Goal: Leave review/rating: Leave review/rating

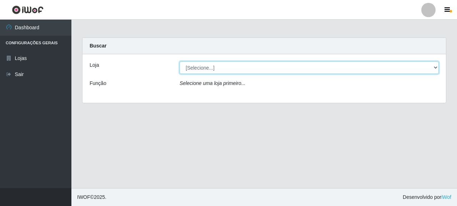
click at [183, 62] on select "[Selecione...] Supermercado Queiroz - [GEOGRAPHIC_DATA]" at bounding box center [309, 67] width 259 height 13
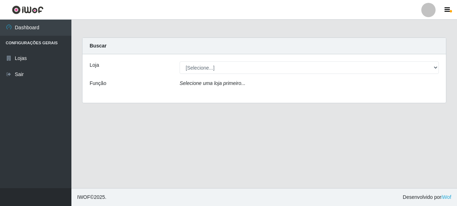
click at [215, 93] on div "Loja [Selecione...] Supermercado Queiroz - [GEOGRAPHIC_DATA] Função Selecione u…" at bounding box center [265, 78] width 364 height 49
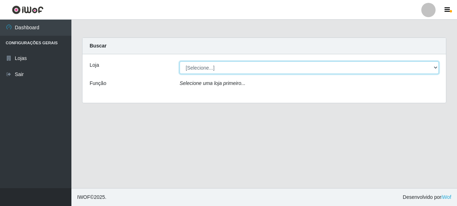
click at [220, 74] on select "[Selecione...] Supermercado Queiroz - [GEOGRAPHIC_DATA]" at bounding box center [309, 67] width 259 height 13
select select "496"
click at [180, 61] on select "[Selecione...] Supermercado Queiroz - [GEOGRAPHIC_DATA]" at bounding box center [309, 67] width 259 height 13
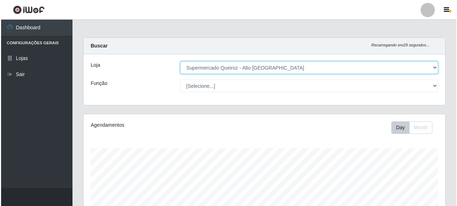
scroll to position [186, 0]
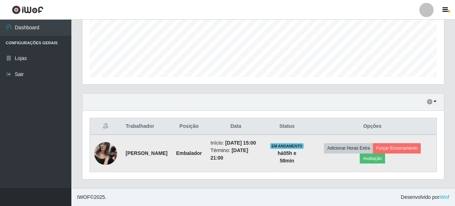
click at [376, 160] on td "Adicionar Horas Extra Forçar Encerramento Avaliação" at bounding box center [373, 154] width 128 height 38
click at [377, 156] on button "Avaliação" at bounding box center [372, 159] width 25 height 10
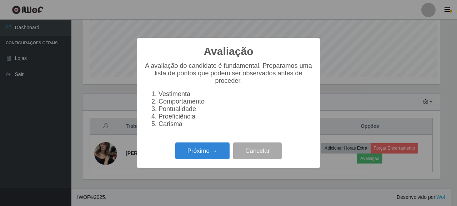
scroll to position [148, 358]
click at [206, 148] on button "Próximo →" at bounding box center [202, 151] width 54 height 17
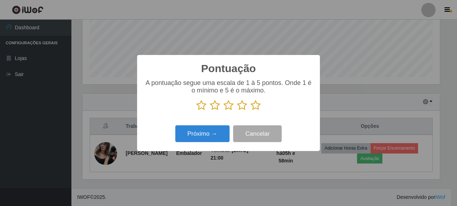
click at [247, 107] on p at bounding box center [228, 105] width 169 height 11
click at [259, 103] on icon at bounding box center [256, 105] width 10 height 11
click at [251, 111] on input "radio" at bounding box center [251, 111] width 0 height 0
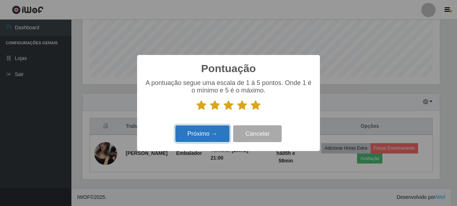
click at [209, 139] on button "Próximo →" at bounding box center [202, 133] width 54 height 17
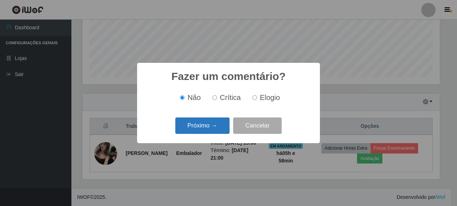
click at [199, 130] on button "Próximo →" at bounding box center [202, 126] width 54 height 17
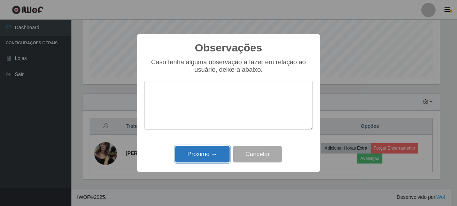
click at [207, 156] on button "Próximo →" at bounding box center [202, 154] width 54 height 17
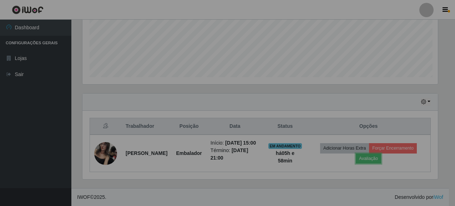
scroll to position [148, 362]
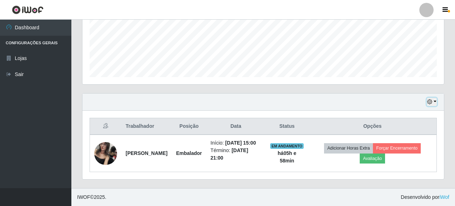
click at [433, 99] on icon "button" at bounding box center [430, 101] width 5 height 5
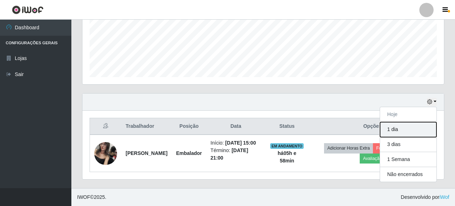
click at [395, 122] on button "1 dia" at bounding box center [408, 129] width 56 height 15
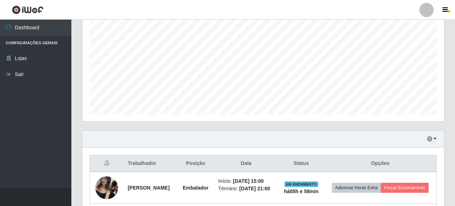
scroll to position [275, 0]
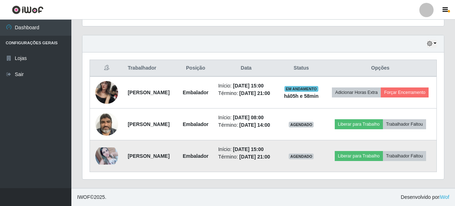
click at [114, 148] on img at bounding box center [106, 156] width 23 height 17
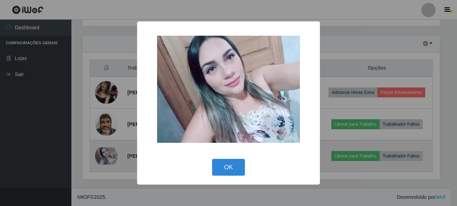
scroll to position [148, 358]
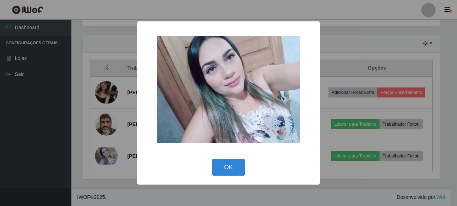
click at [115, 130] on div "× OK Cancel" at bounding box center [228, 103] width 457 height 206
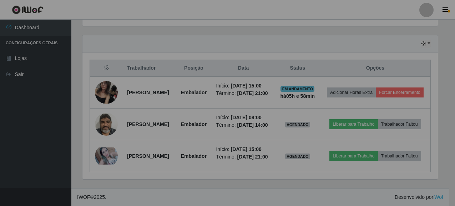
scroll to position [148, 362]
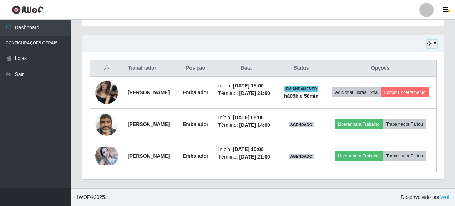
click at [429, 41] on icon "button" at bounding box center [430, 43] width 5 height 5
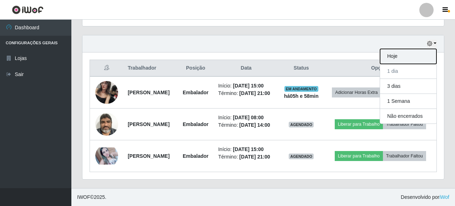
click at [397, 49] on button "Hoje" at bounding box center [408, 56] width 56 height 15
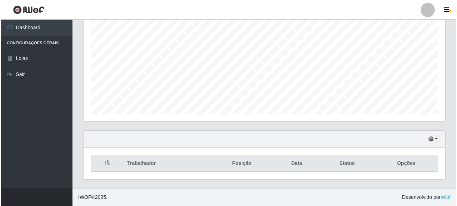
scroll to position [178, 0]
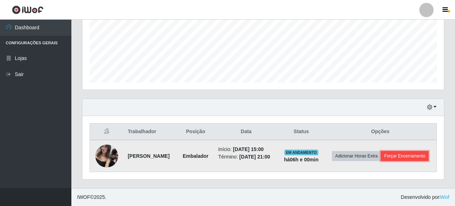
click at [382, 159] on button "Forçar Encerramento" at bounding box center [405, 156] width 48 height 10
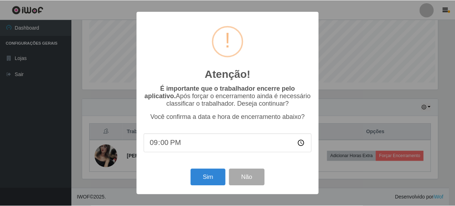
scroll to position [148, 358]
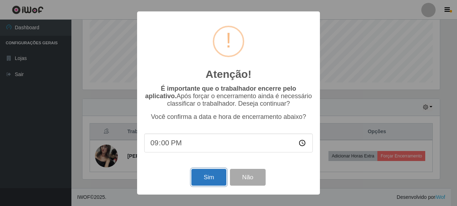
click at [215, 173] on button "Sim" at bounding box center [208, 177] width 35 height 17
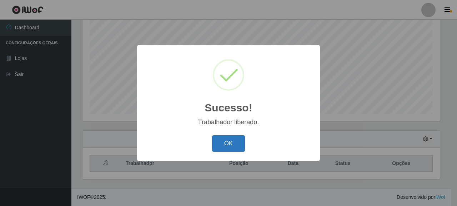
click at [218, 141] on button "OK" at bounding box center [228, 143] width 33 height 17
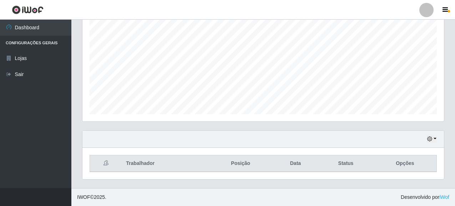
scroll to position [148, 362]
